Goal: Register for event/course

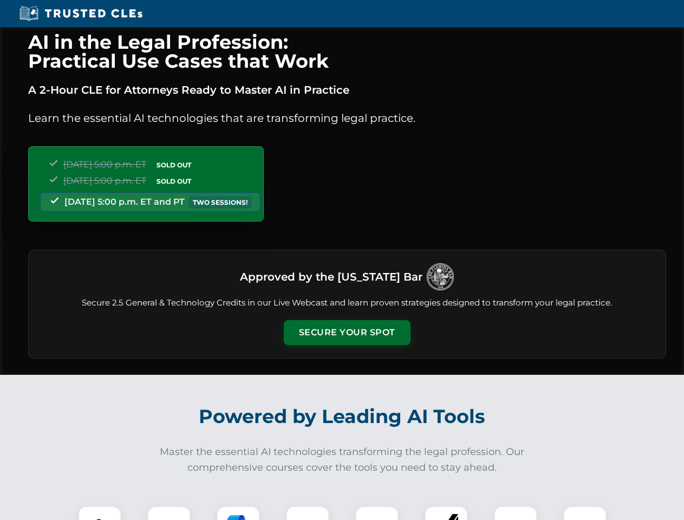
click at [346, 332] on button "Secure Your Spot" at bounding box center [347, 332] width 127 height 25
click at [100, 513] on img at bounding box center [99, 527] width 31 height 31
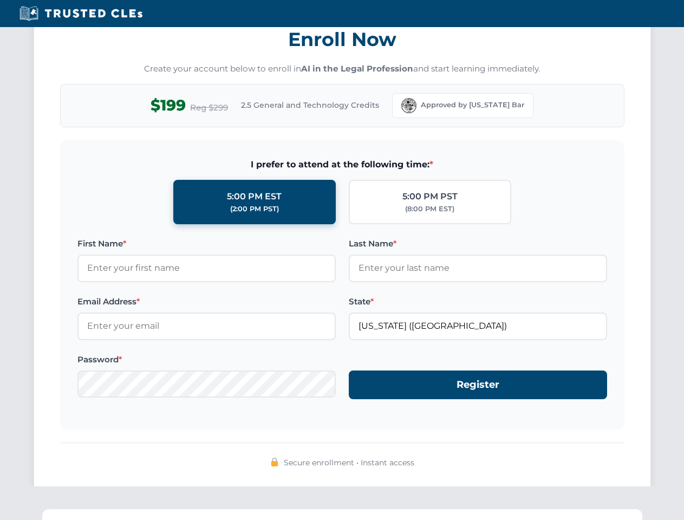
scroll to position [1063, 0]
